Goal: Transaction & Acquisition: Purchase product/service

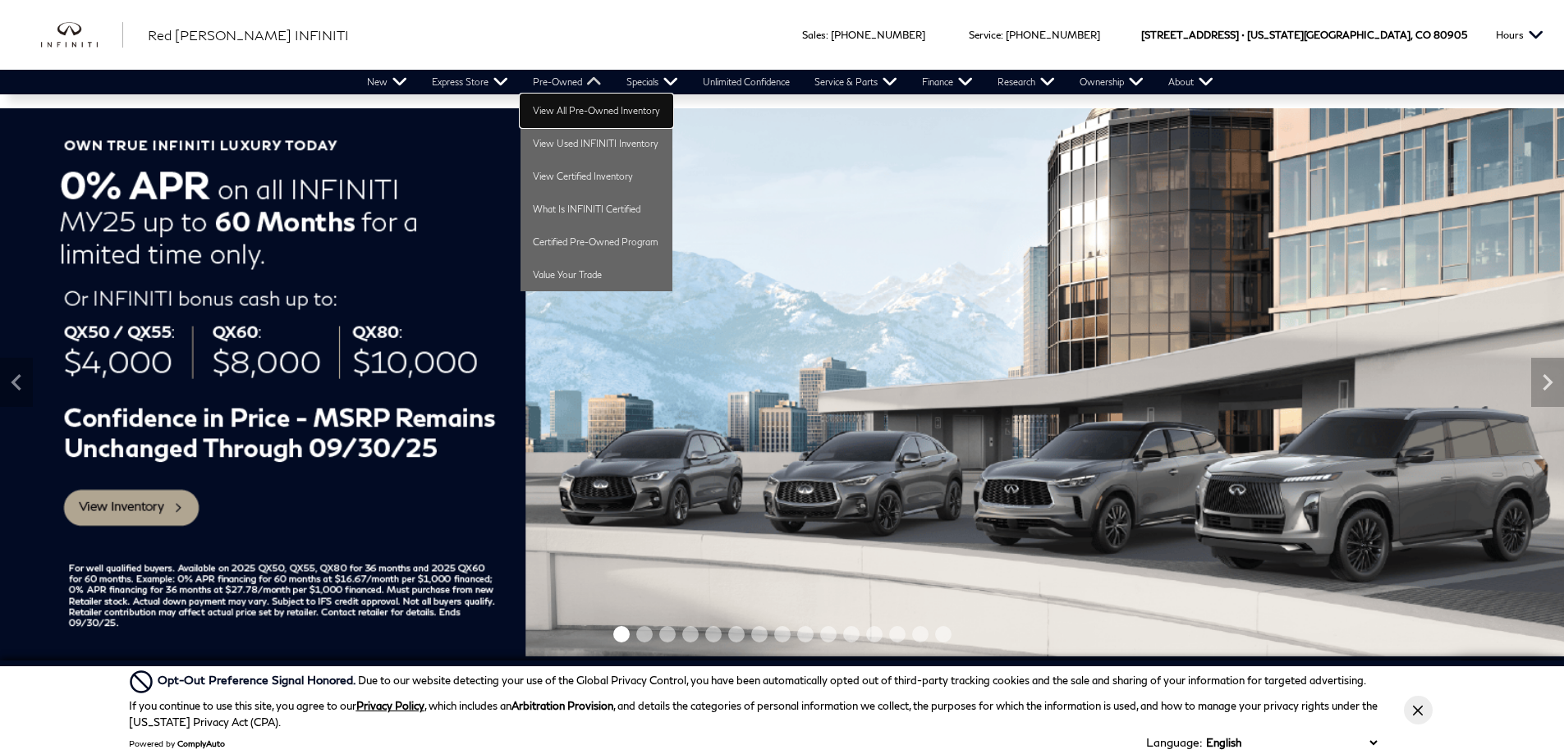
click at [559, 107] on link "View All Pre-Owned Inventory" at bounding box center [596, 110] width 152 height 33
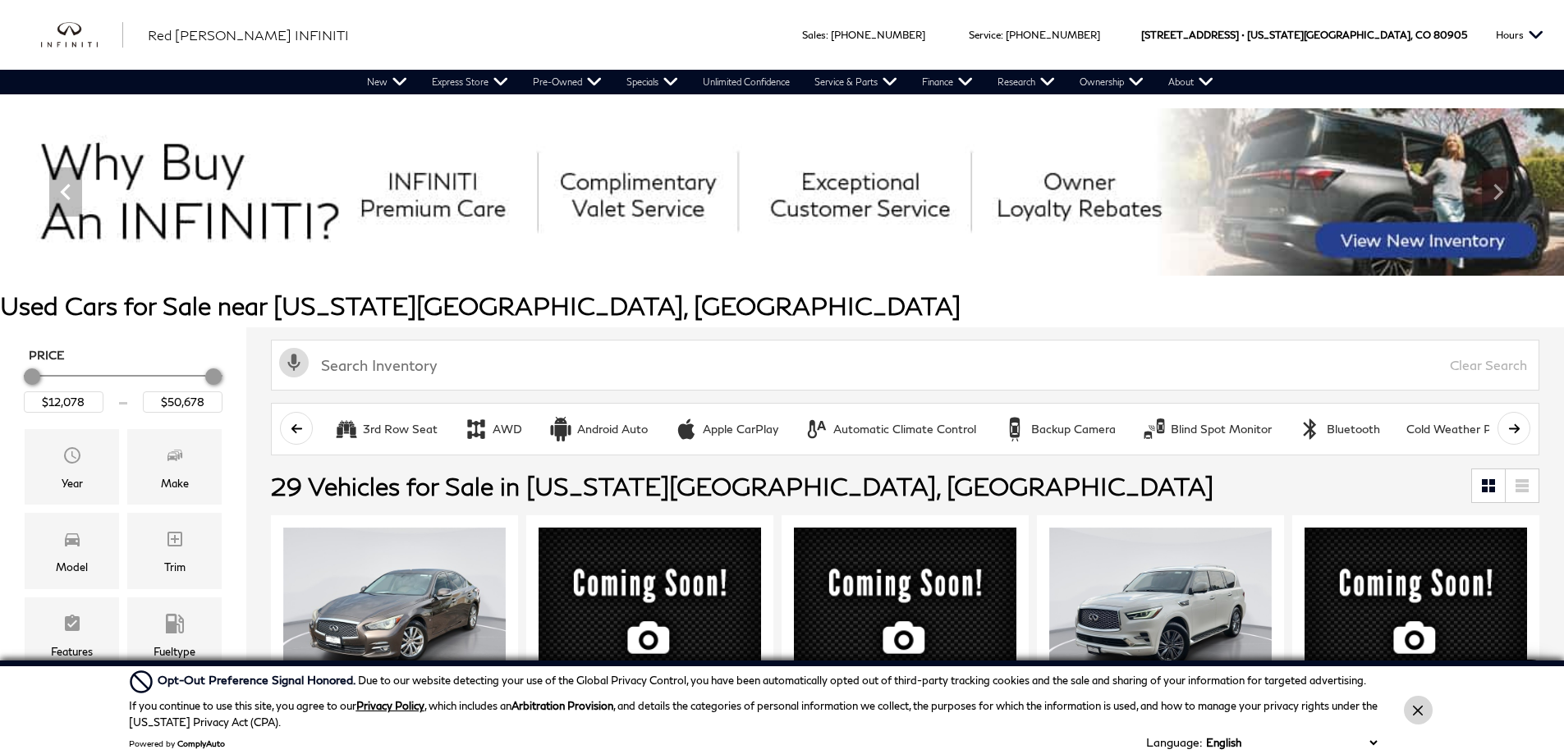
click at [1417, 719] on button "Close Button" at bounding box center [1418, 710] width 29 height 29
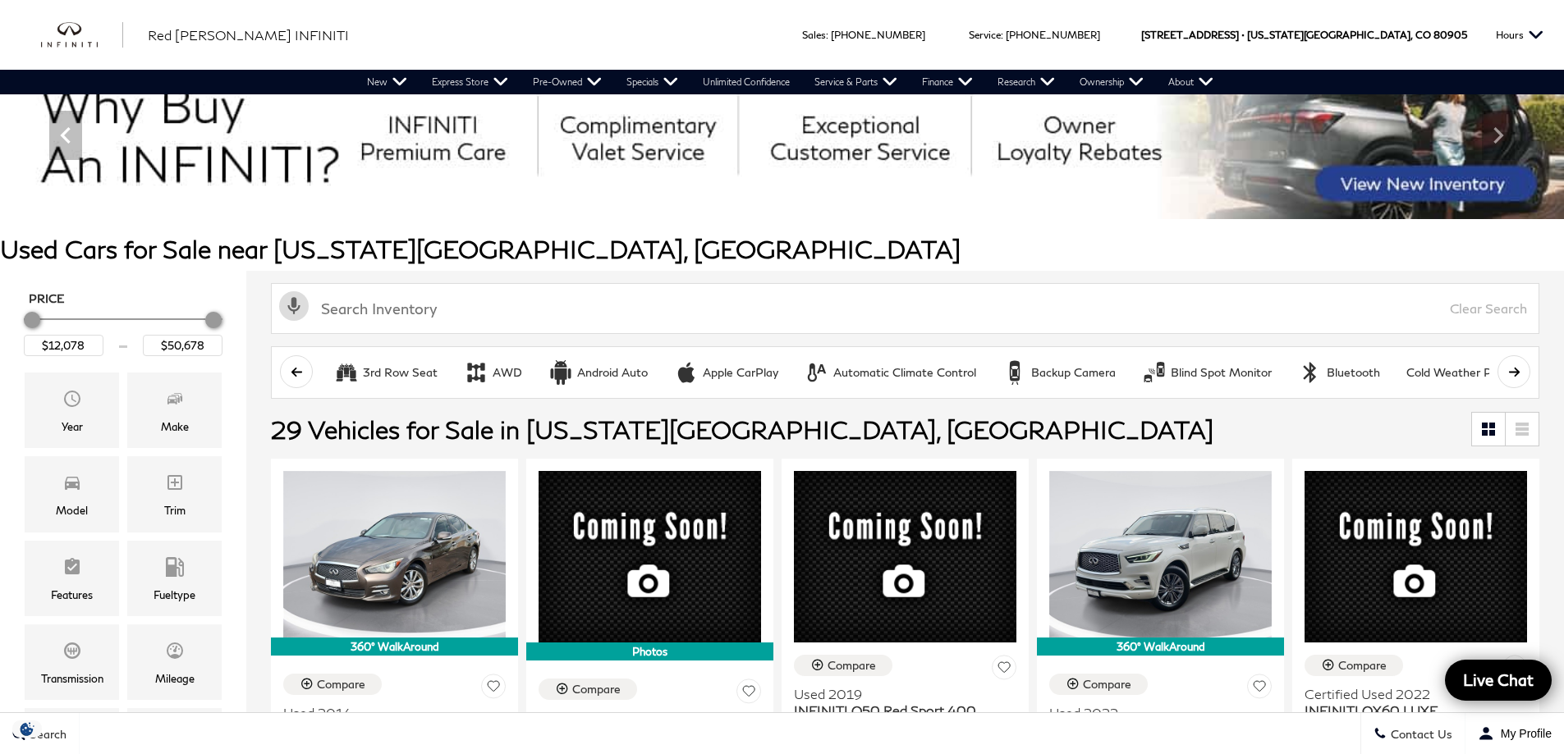
scroll to position [82, 0]
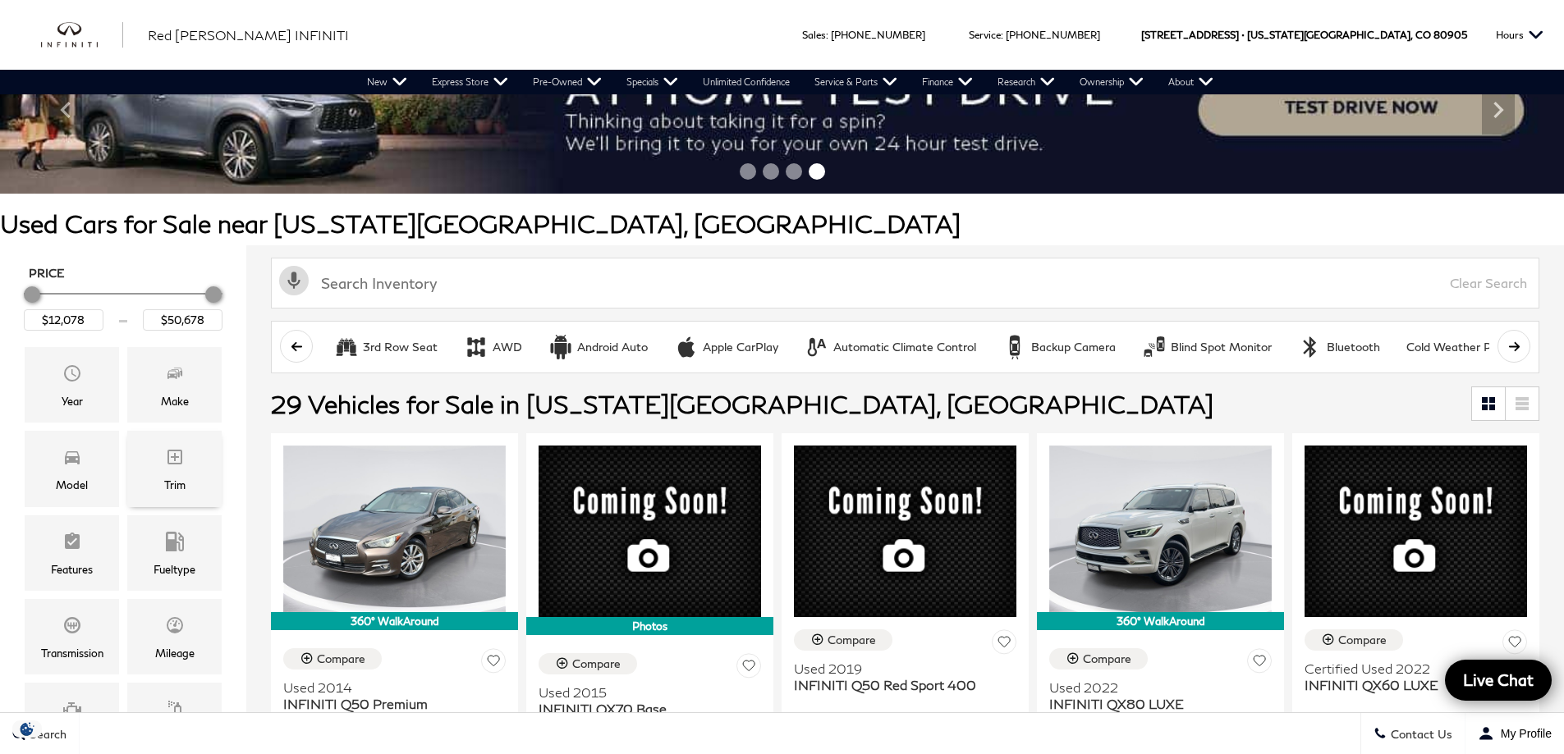
click at [169, 459] on icon "Trim" at bounding box center [175, 457] width 20 height 20
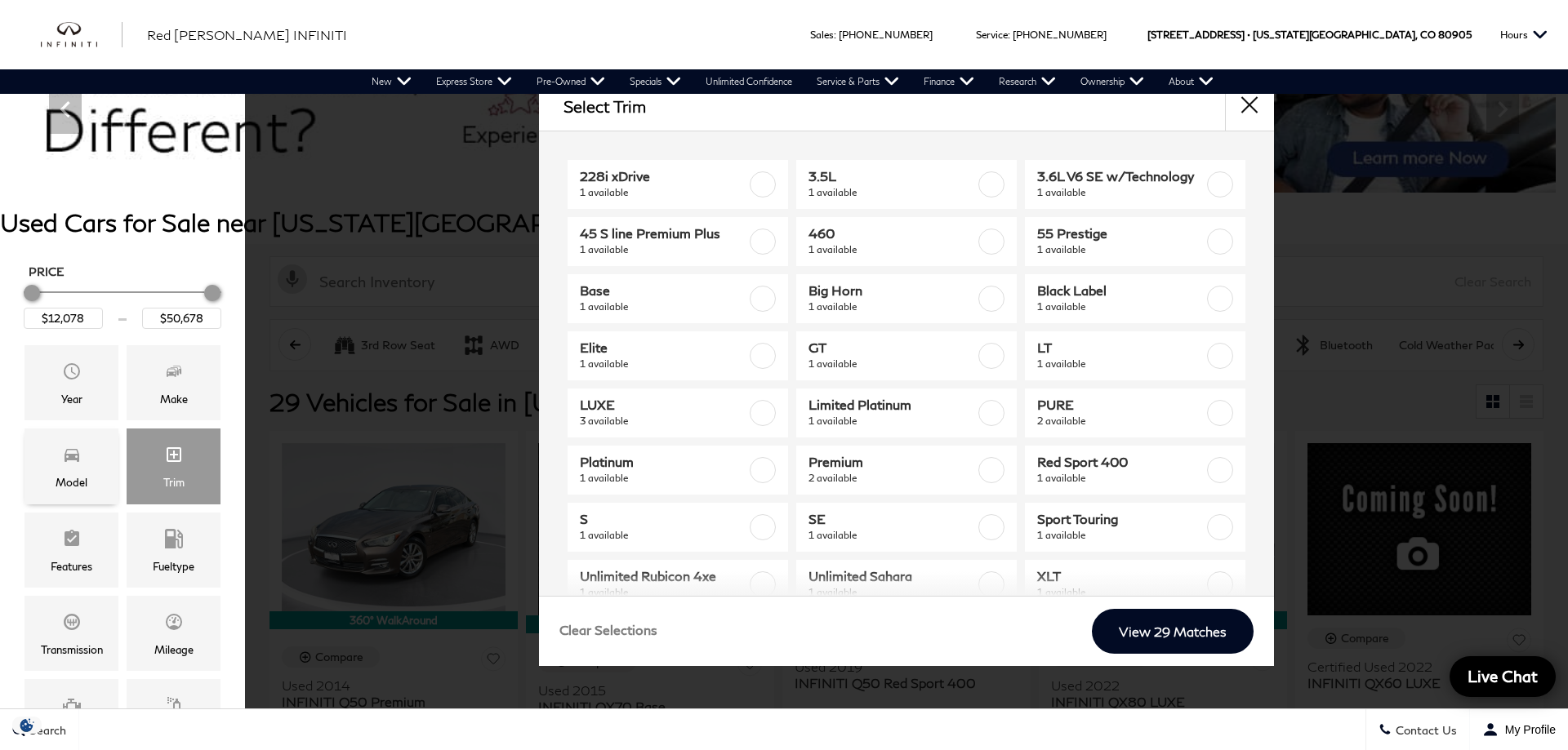
click at [66, 463] on icon "Model" at bounding box center [72, 455] width 15 height 13
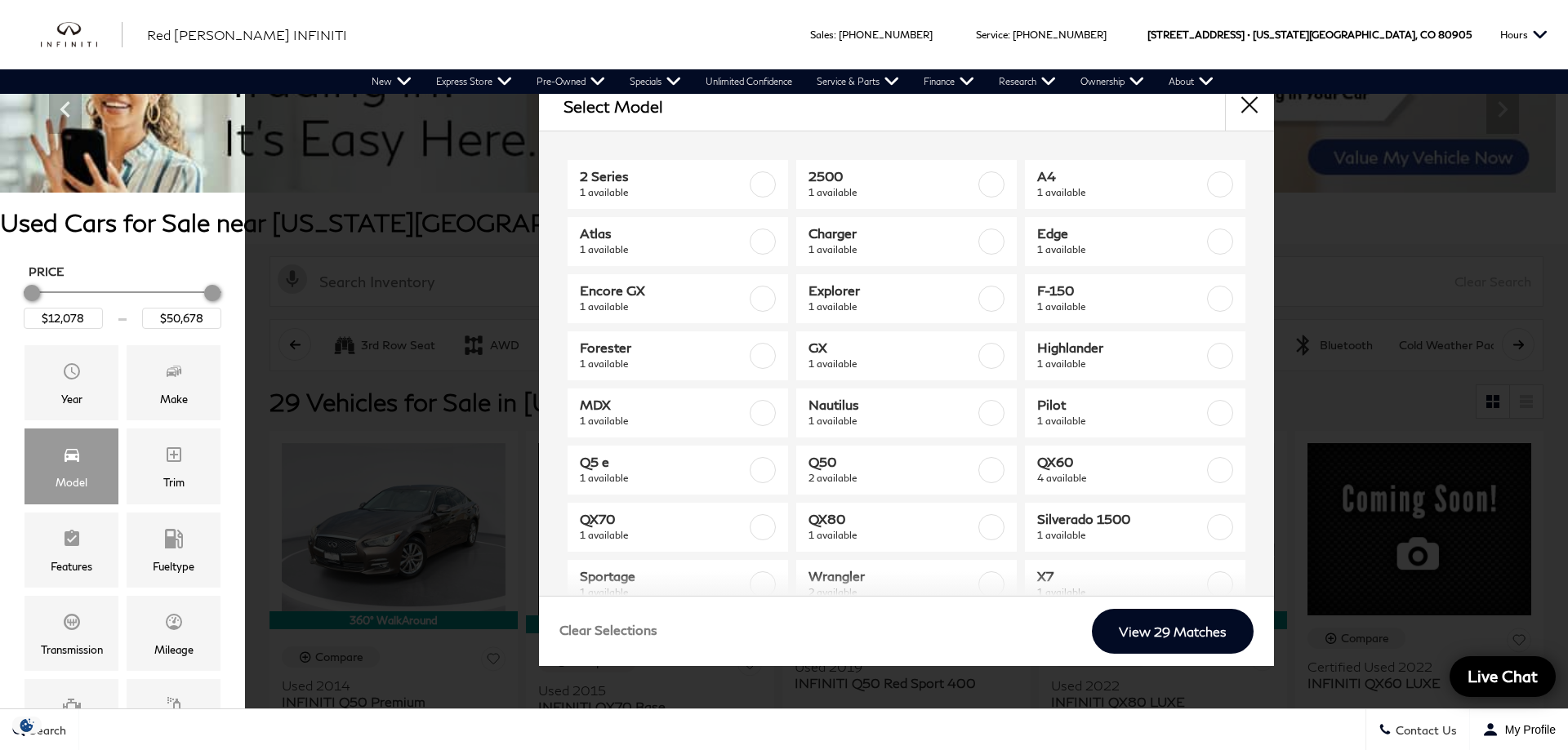
click at [20, 259] on div "Price $12,078 $50,678 Year Make Model Trim Features Fueltype Transmission Milea…" at bounding box center [122, 554] width 245 height 622
click at [1251, 109] on button "close" at bounding box center [1249, 105] width 49 height 49
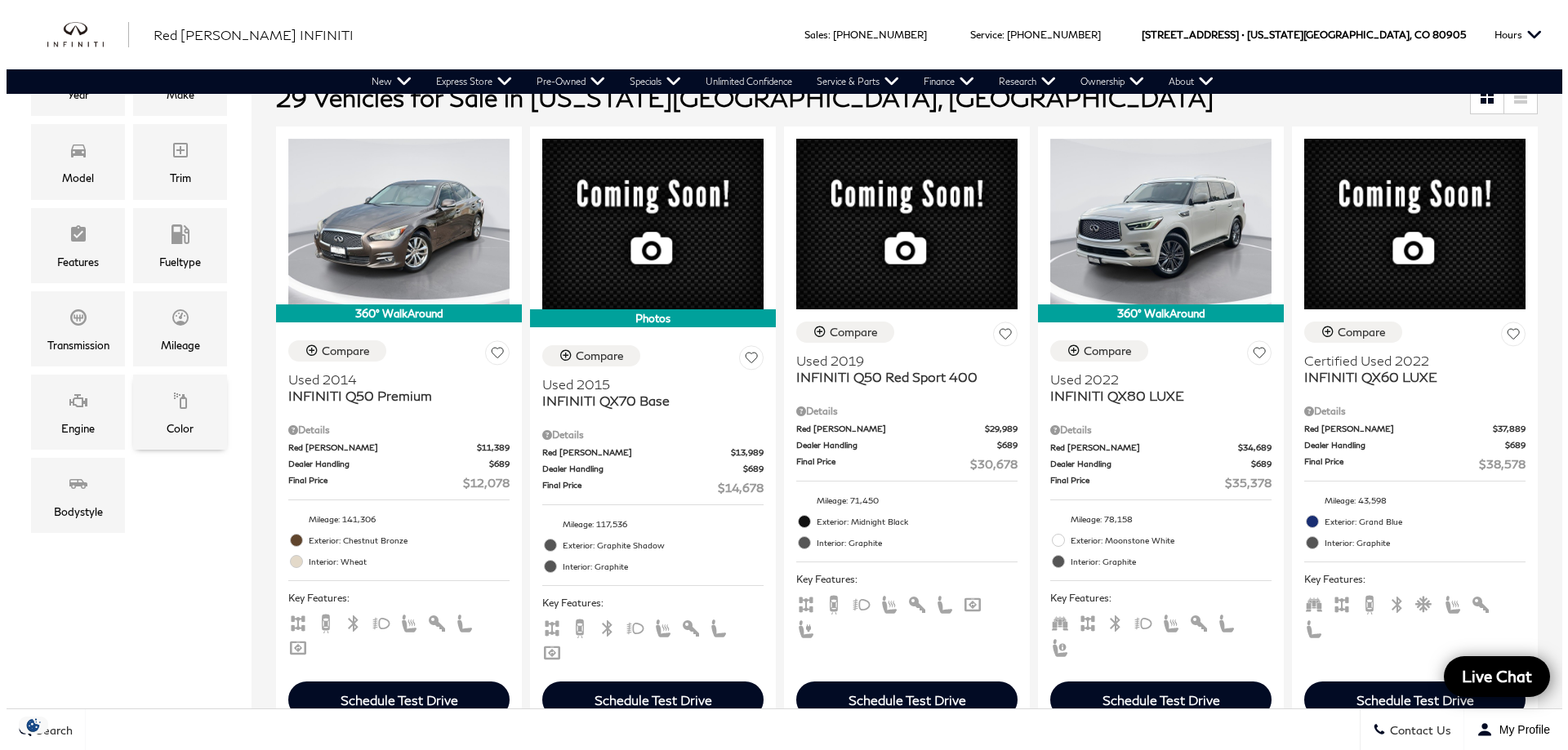
scroll to position [408, 0]
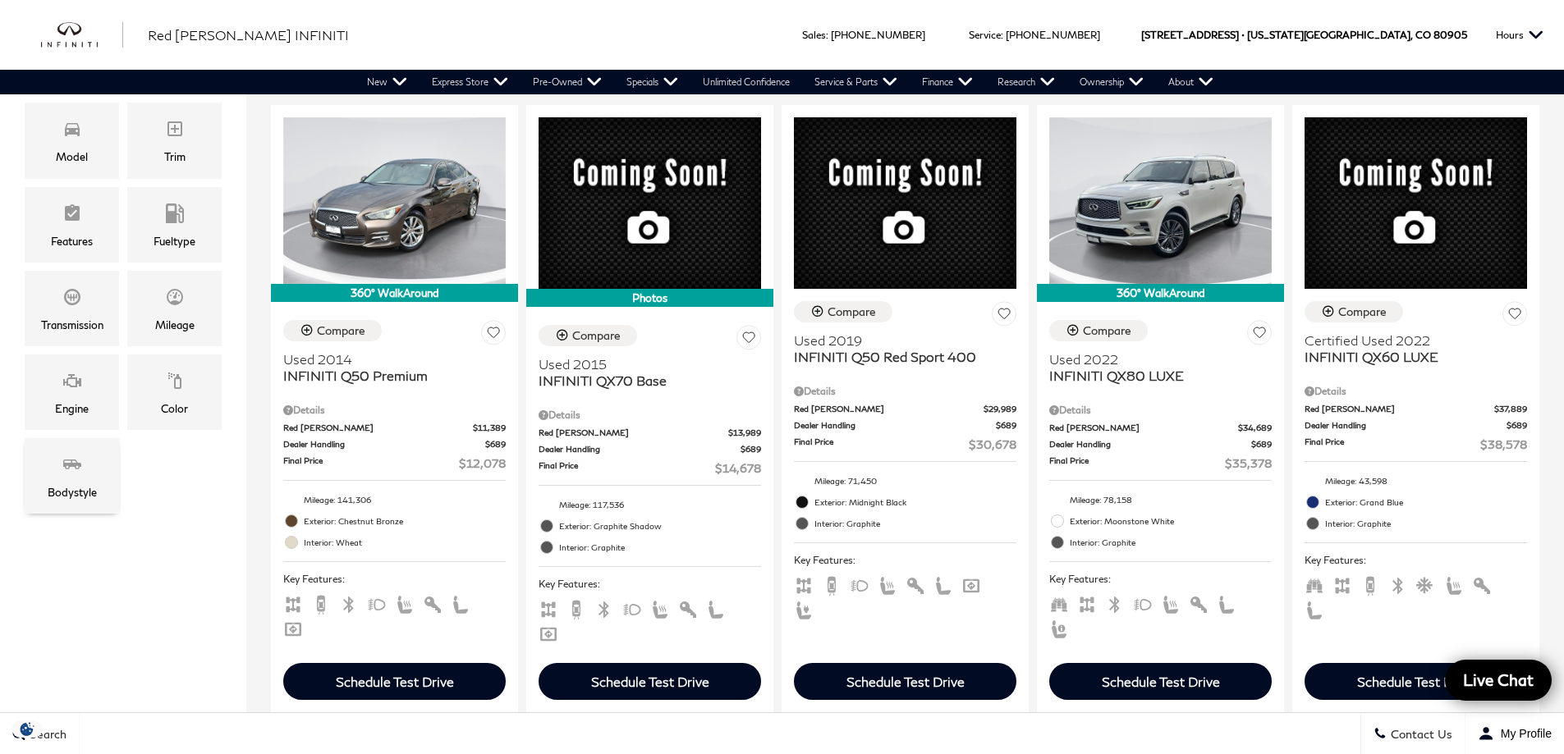
click at [75, 472] on icon "Bodystyle" at bounding box center [72, 465] width 20 height 20
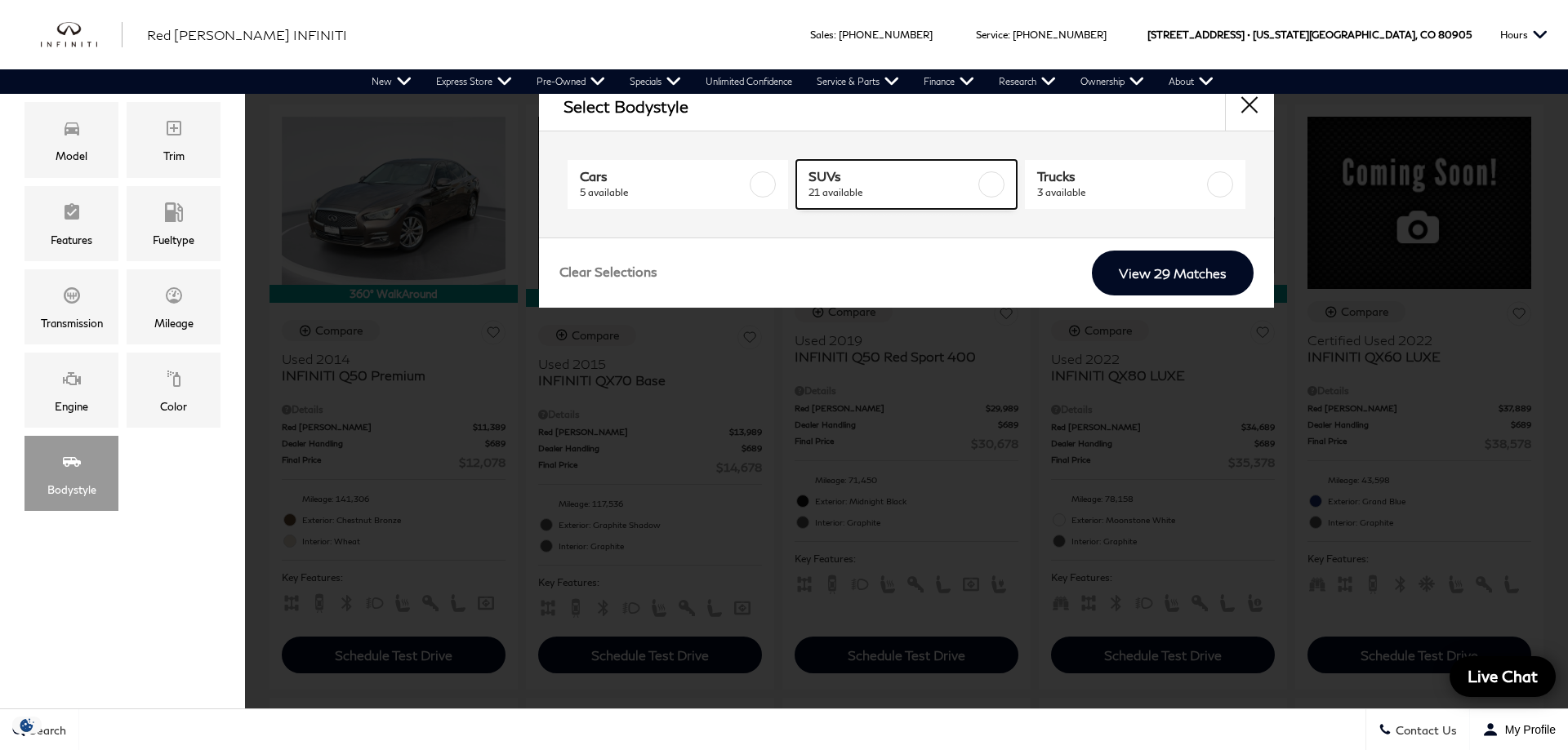
click at [999, 179] on label at bounding box center [991, 184] width 26 height 26
type input "$14,678"
type input "$49,378"
checkbox input "true"
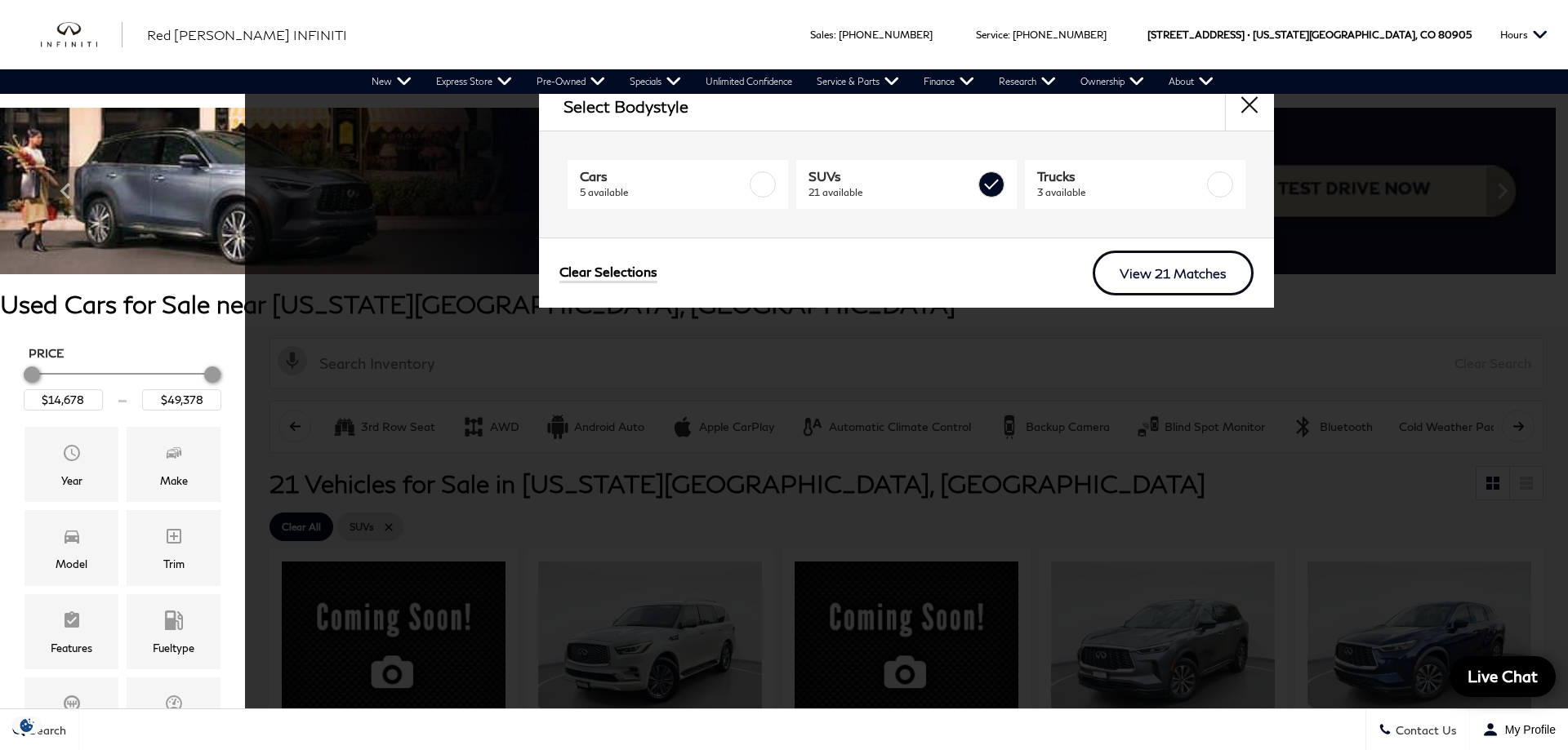
click at [1163, 276] on link "View 21 Matches" at bounding box center [1173, 273] width 161 height 45
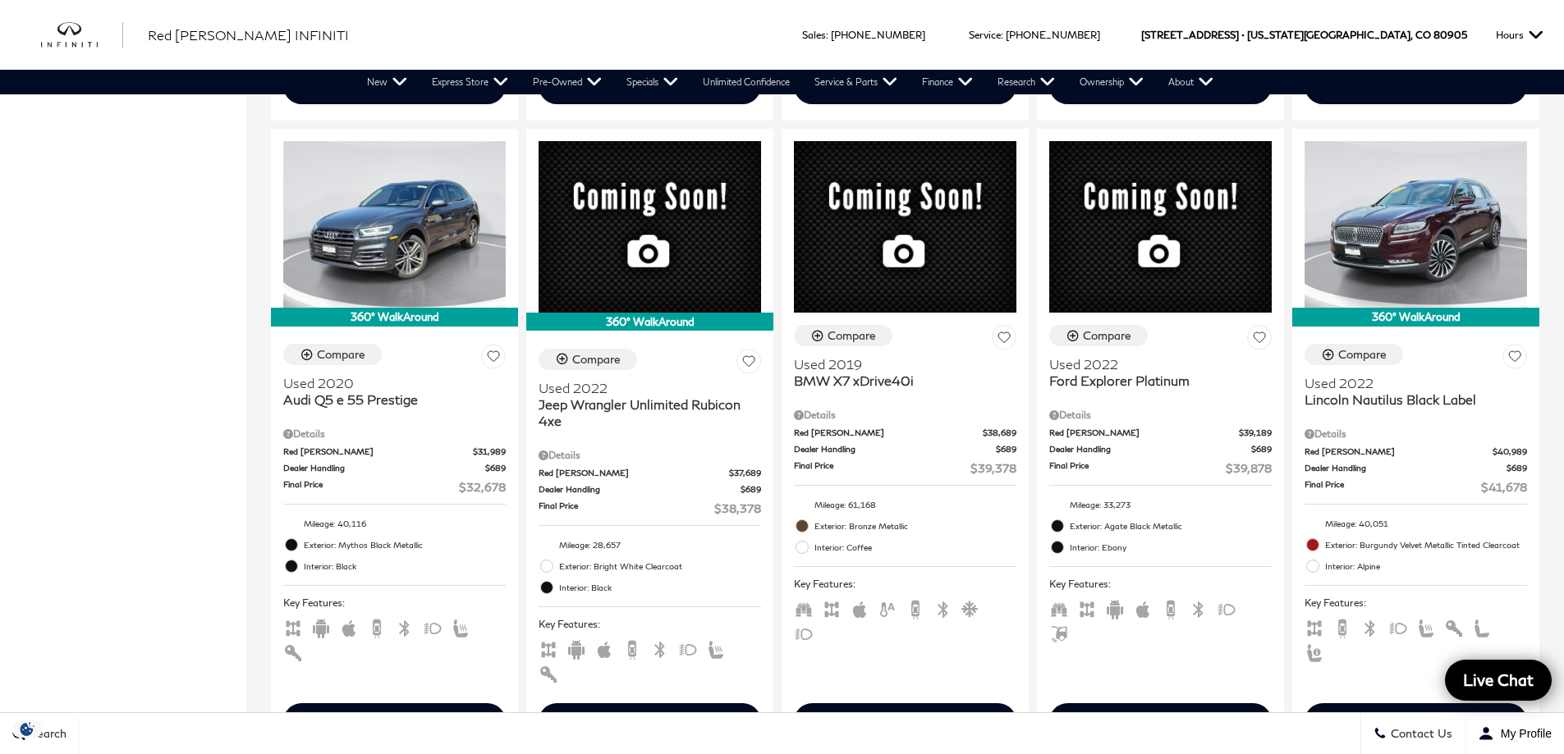
scroll to position [2216, 0]
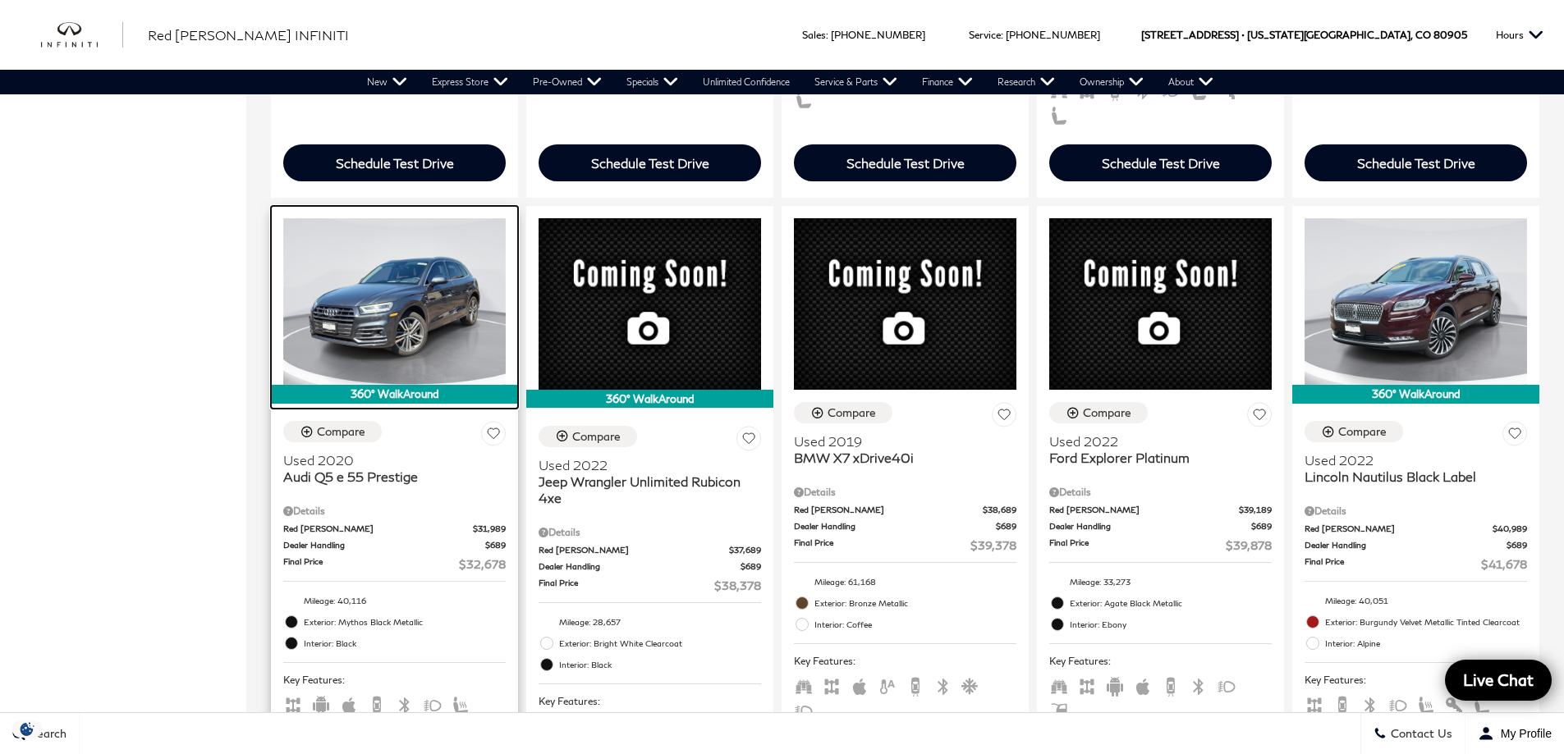
click at [376, 246] on img at bounding box center [394, 301] width 222 height 167
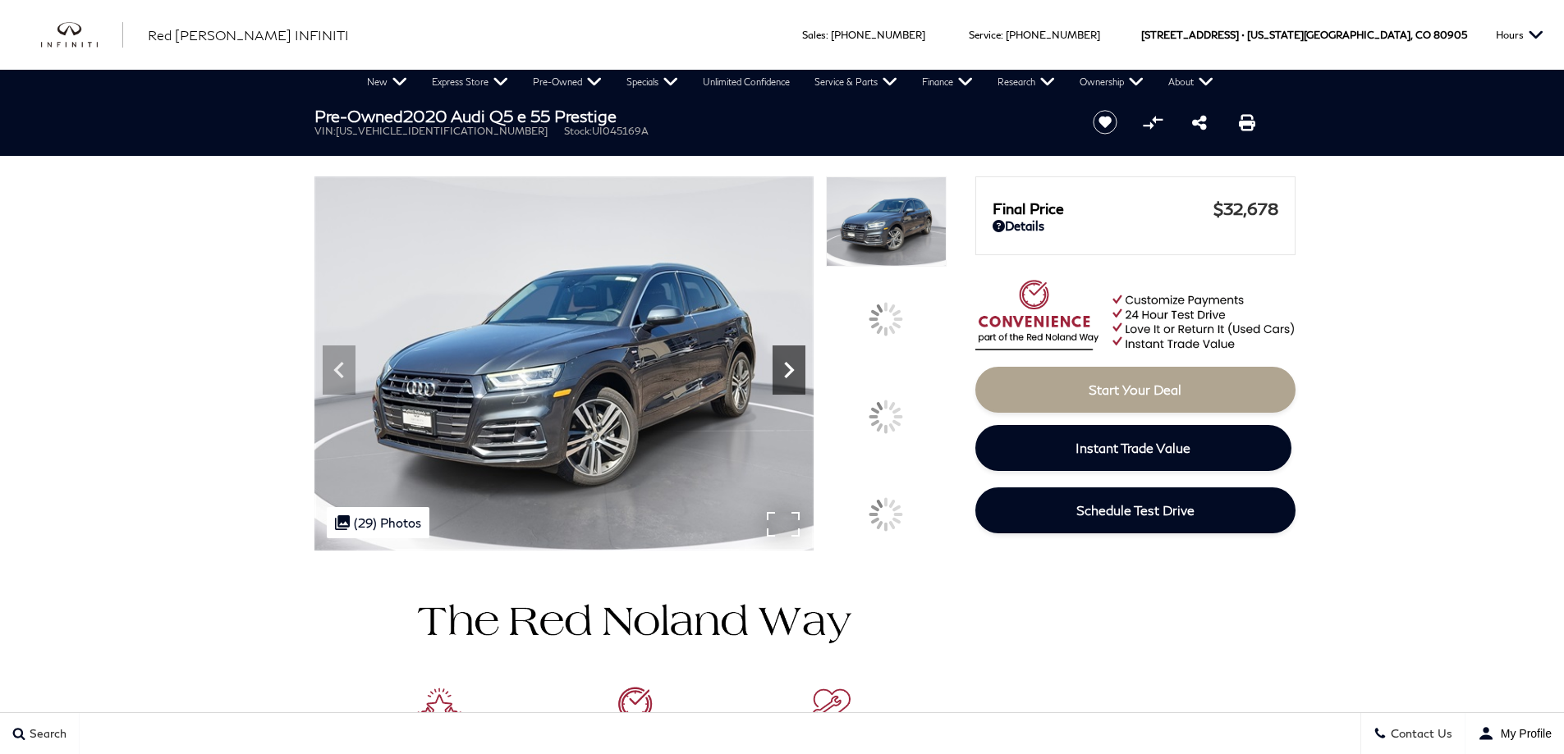
click at [902, 408] on div at bounding box center [886, 416] width 47 height 47
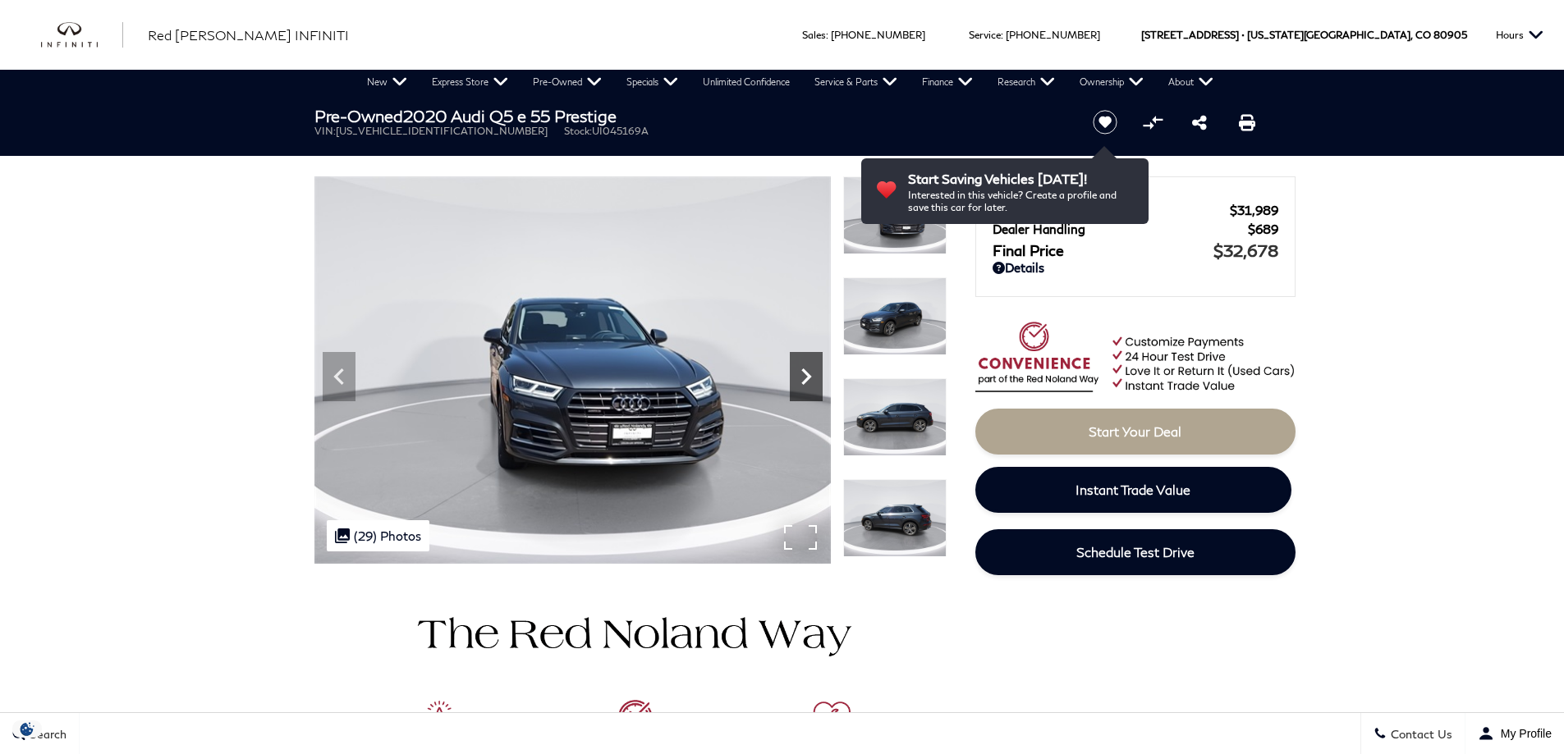
click at [902, 408] on img at bounding box center [894, 417] width 103 height 78
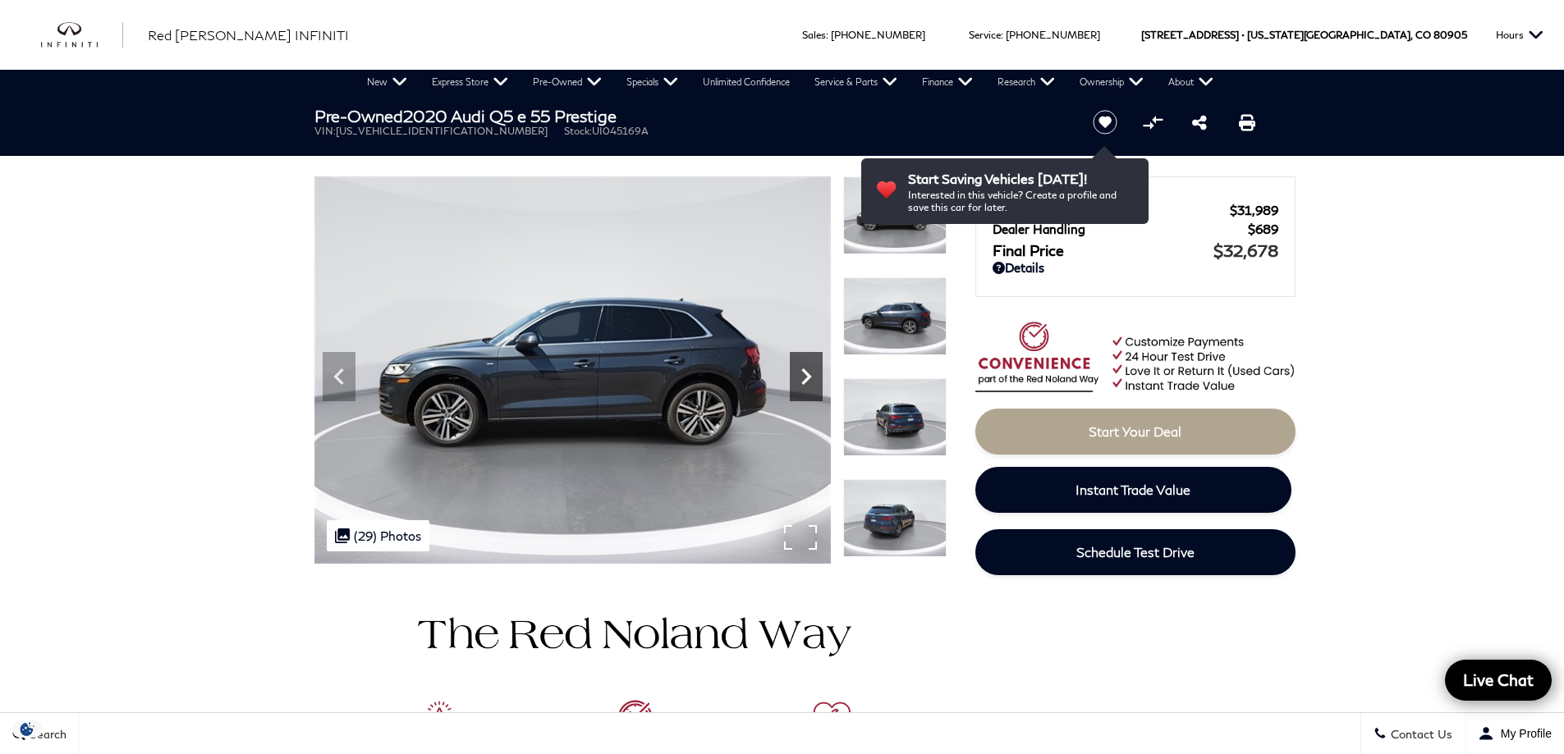
click at [902, 408] on img at bounding box center [894, 417] width 103 height 78
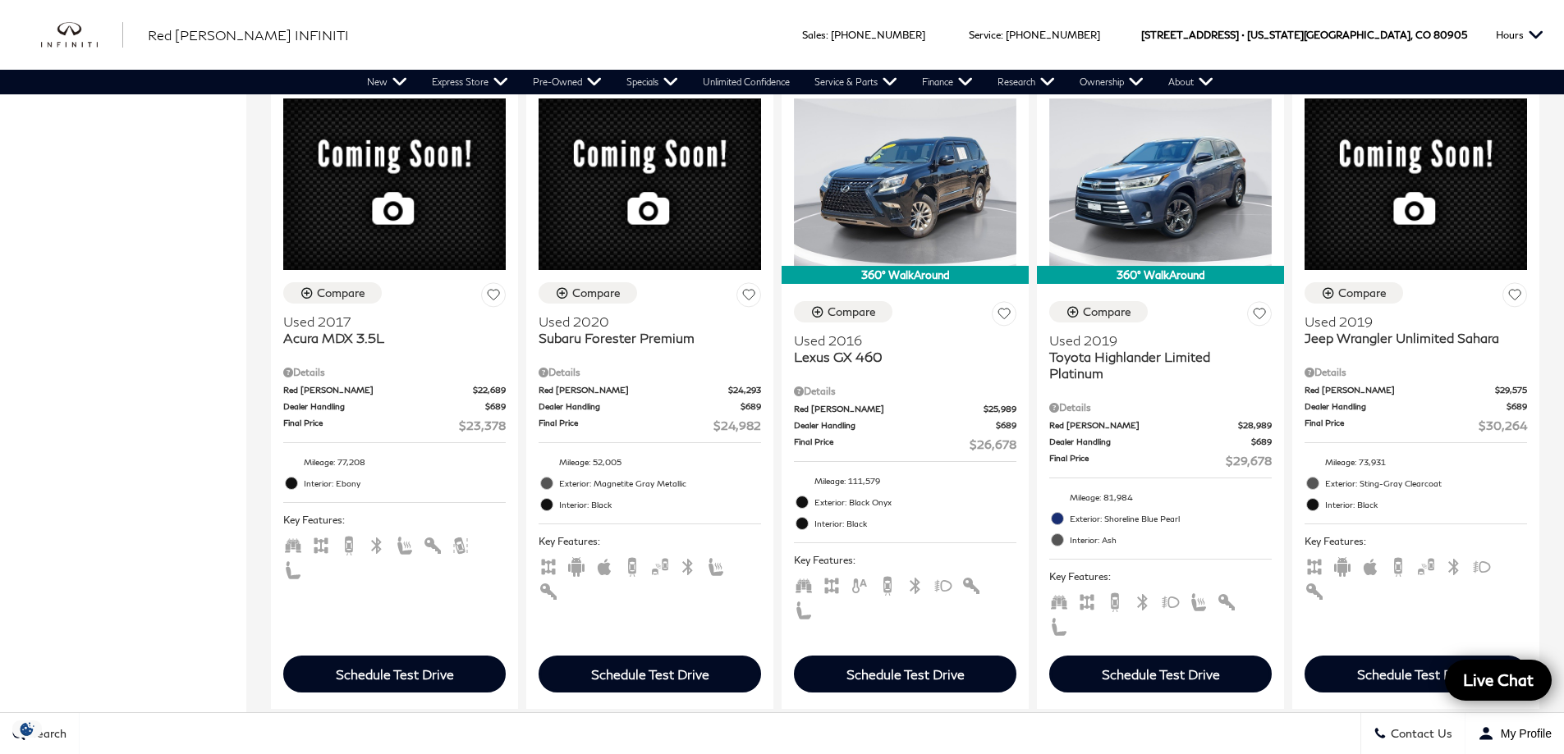
scroll to position [1477, 0]
